Goal: Check status: Check status

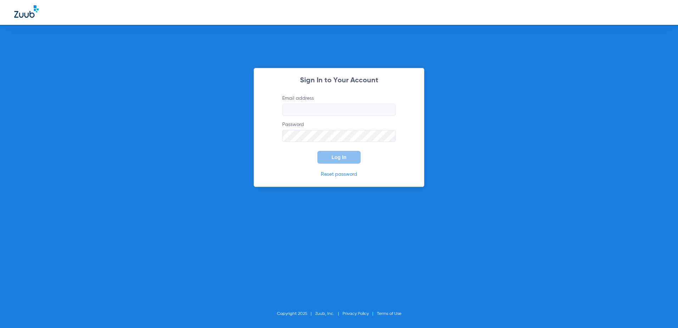
type input "[EMAIL_ADDRESS][DOMAIN_NAME]"
click at [337, 157] on span "Log In" at bounding box center [339, 157] width 15 height 6
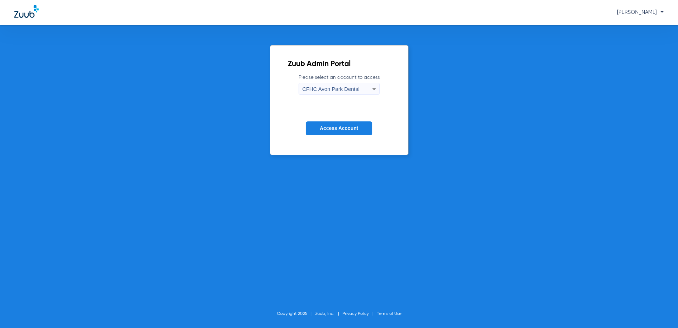
click at [374, 90] on icon at bounding box center [374, 89] width 9 height 9
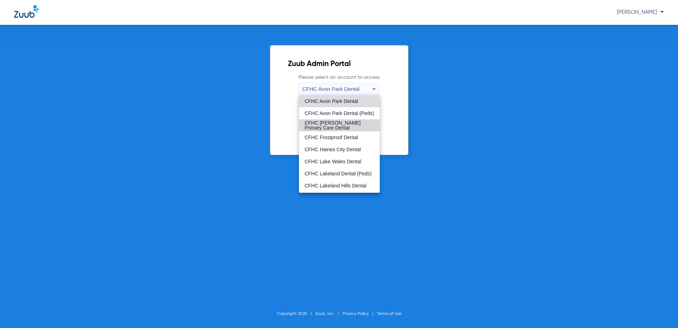
click at [343, 125] on span "CFHC [PERSON_NAME] Primary Care Dental" at bounding box center [340, 125] width 70 height 10
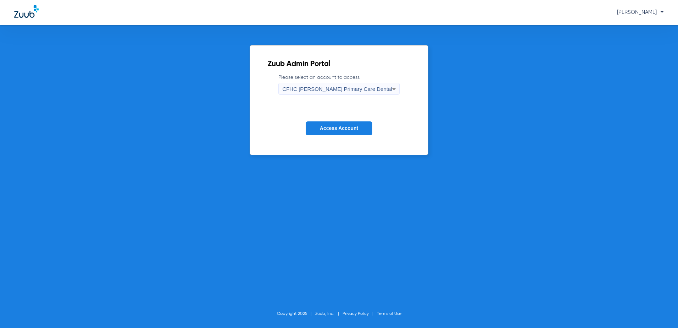
click at [337, 131] on span "Access Account" at bounding box center [339, 128] width 38 height 6
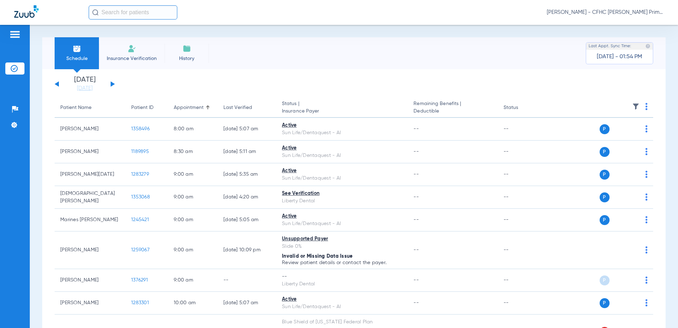
click at [111, 84] on button at bounding box center [113, 83] width 4 height 5
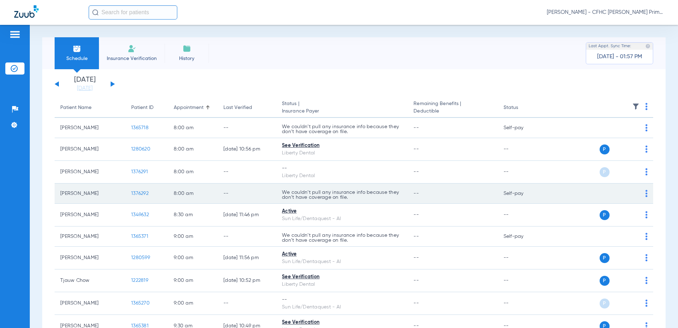
click at [139, 193] on span "1376292" at bounding box center [139, 193] width 17 height 5
